Goal: Use online tool/utility: Utilize a website feature to perform a specific function

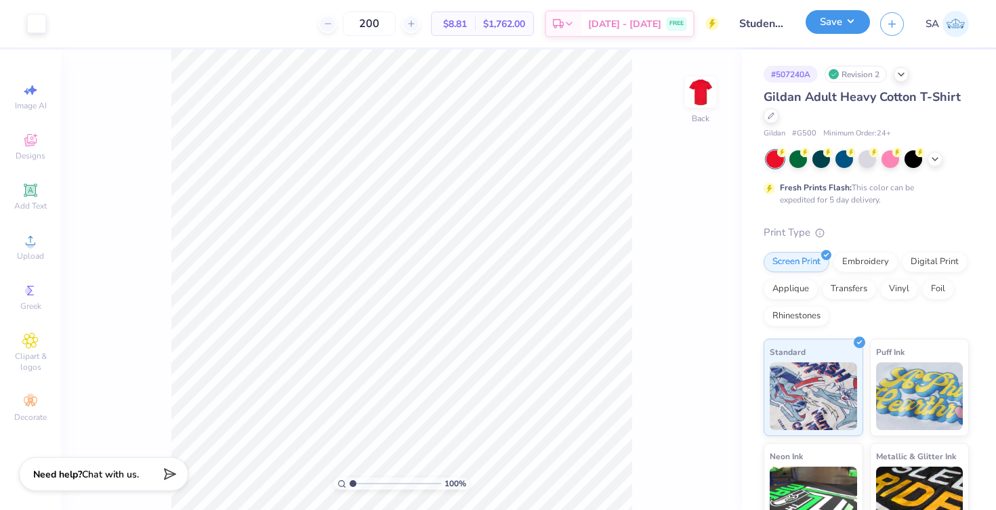
click at [850, 21] on button "Save" at bounding box center [838, 22] width 64 height 24
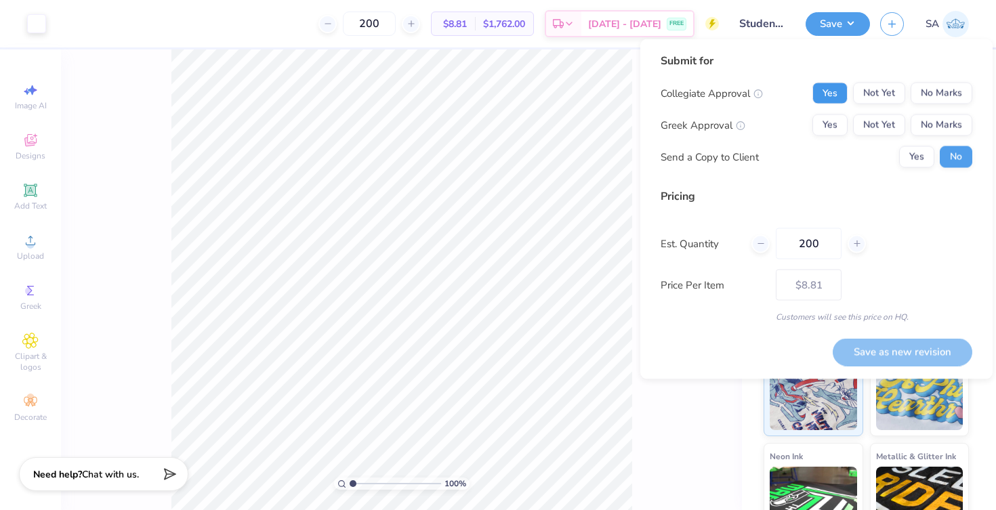
click at [831, 98] on button "Yes" at bounding box center [829, 94] width 35 height 22
click at [924, 125] on button "No Marks" at bounding box center [942, 126] width 62 height 22
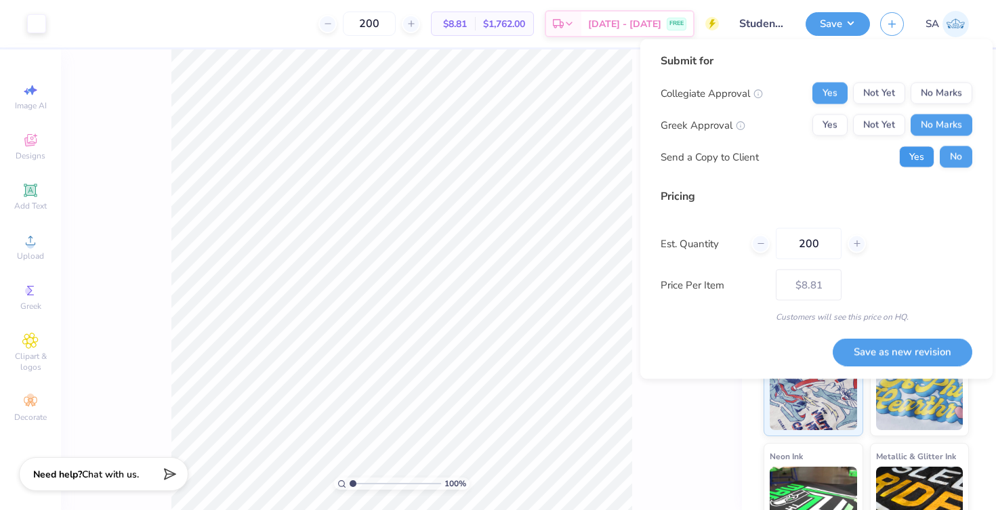
click at [926, 155] on button "Yes" at bounding box center [916, 157] width 35 height 22
click at [915, 355] on button "Save as new revision" at bounding box center [903, 352] width 140 height 28
type input "– –"
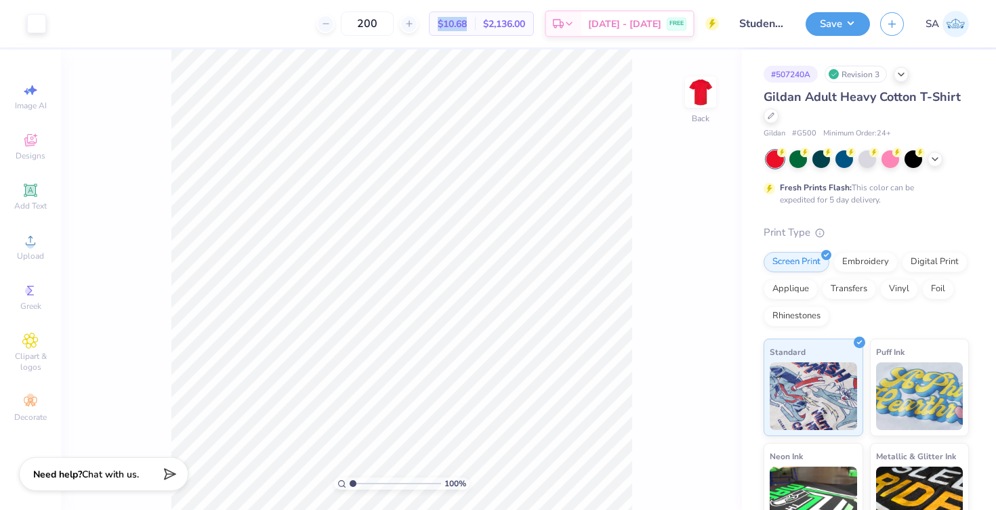
drag, startPoint x: 453, startPoint y: 22, endPoint x: 483, endPoint y: 19, distance: 30.7
click at [475, 20] on div "$10.68 Per Item" at bounding box center [452, 23] width 45 height 23
copy span "$10.68"
